Goal: Task Accomplishment & Management: Manage account settings

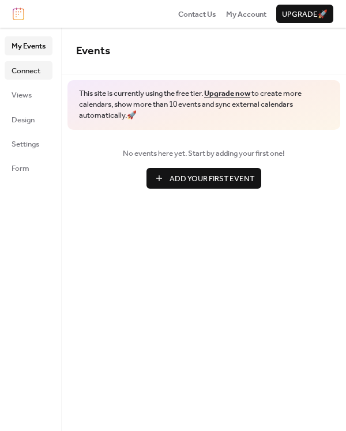
click at [20, 69] on span "Connect" at bounding box center [26, 71] width 29 height 12
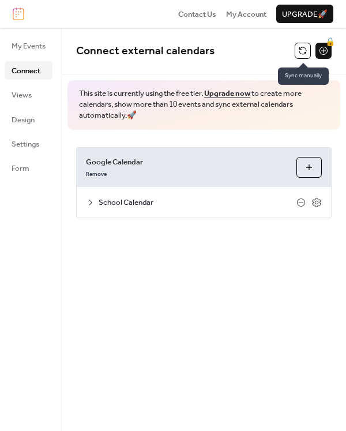
click at [304, 47] on button at bounding box center [303, 51] width 16 height 16
